Goal: Find contact information: Find contact information

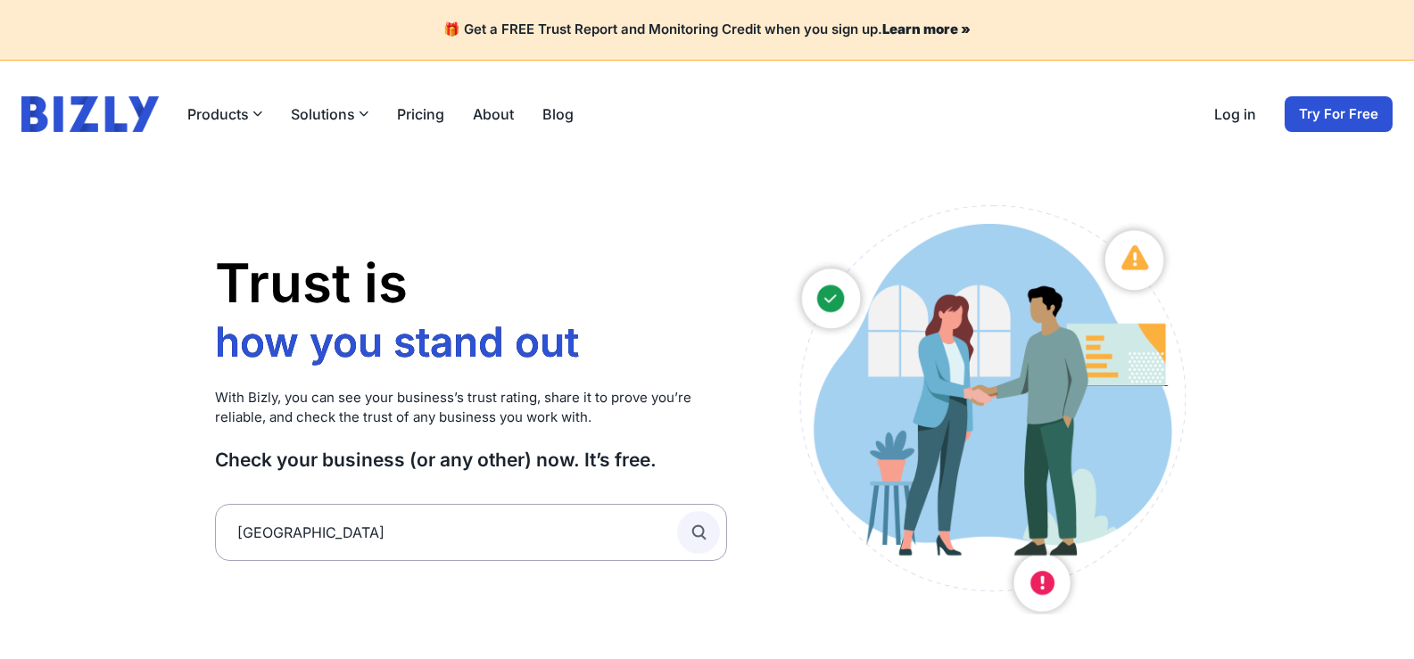
type input "[GEOGRAPHIC_DATA]"
click at [699, 530] on icon "submit" at bounding box center [699, 533] width 20 height 20
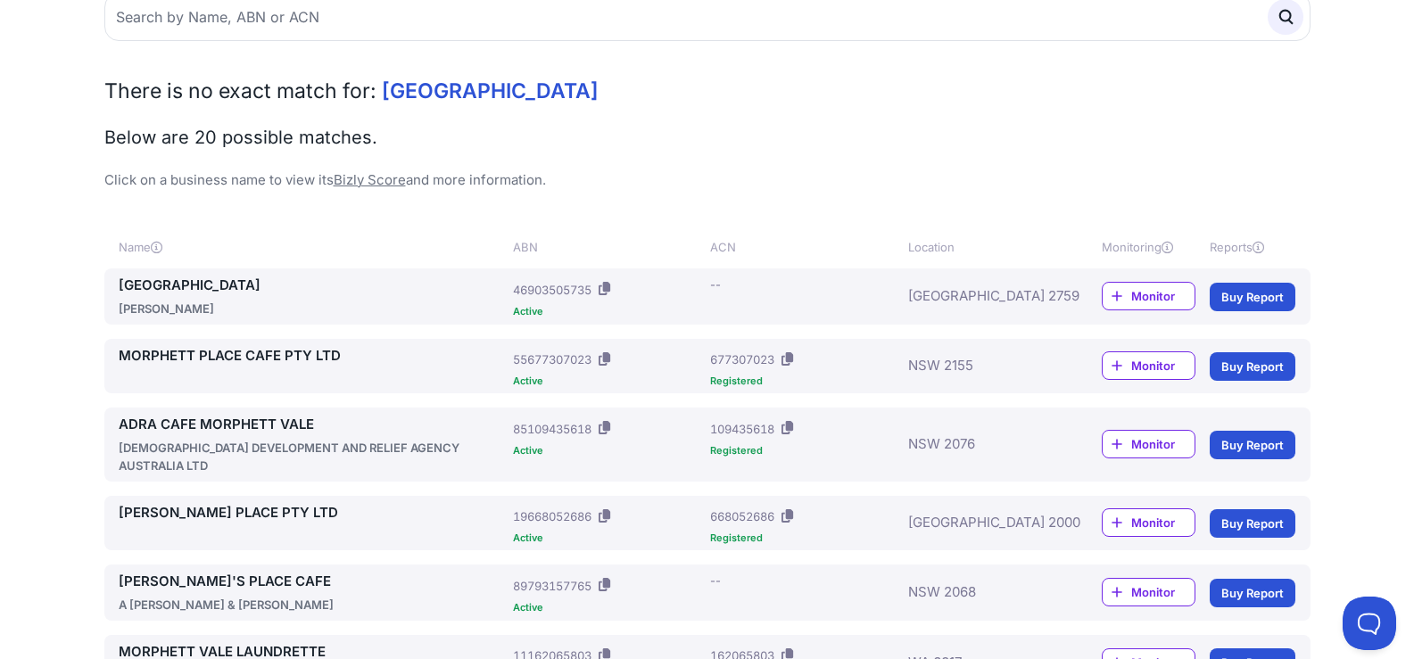
scroll to position [178, 0]
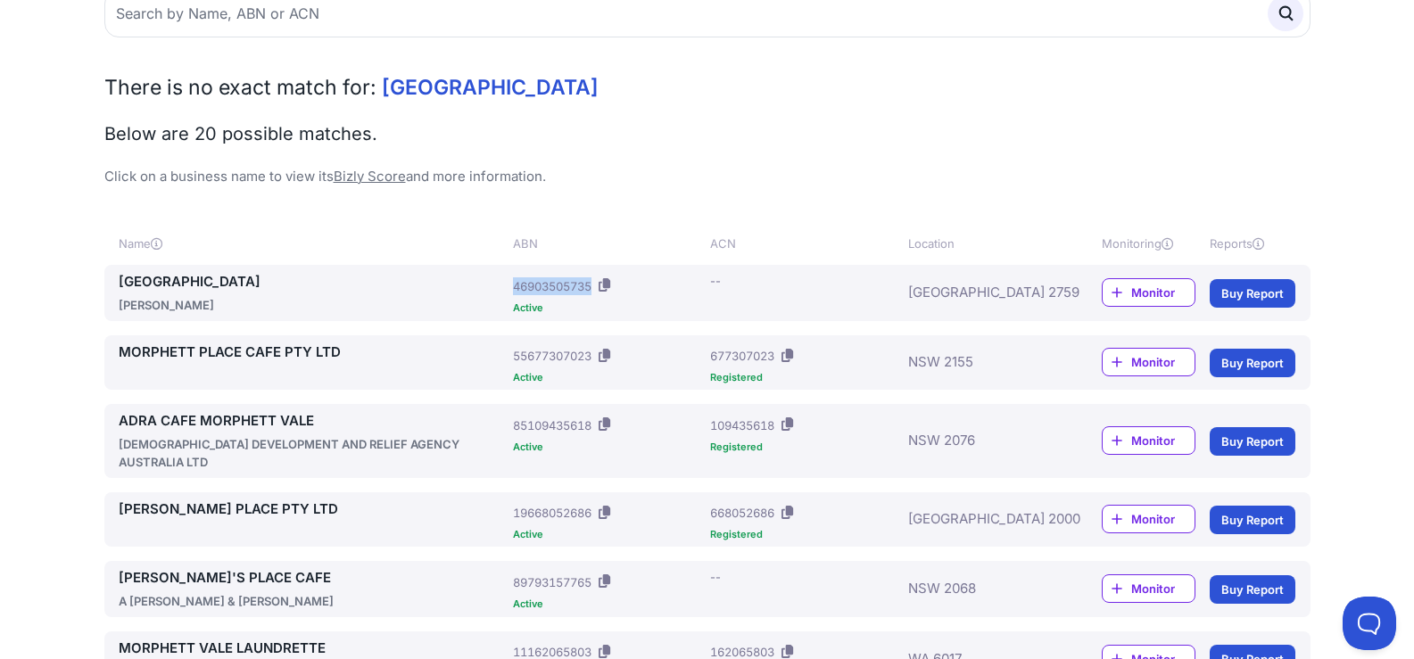
drag, startPoint x: 516, startPoint y: 286, endPoint x: 595, endPoint y: 279, distance: 79.7
click at [591, 279] on div "46903505735" at bounding box center [552, 286] width 79 height 18
copy div "46903505735"
